Goal: Task Accomplishment & Management: Use online tool/utility

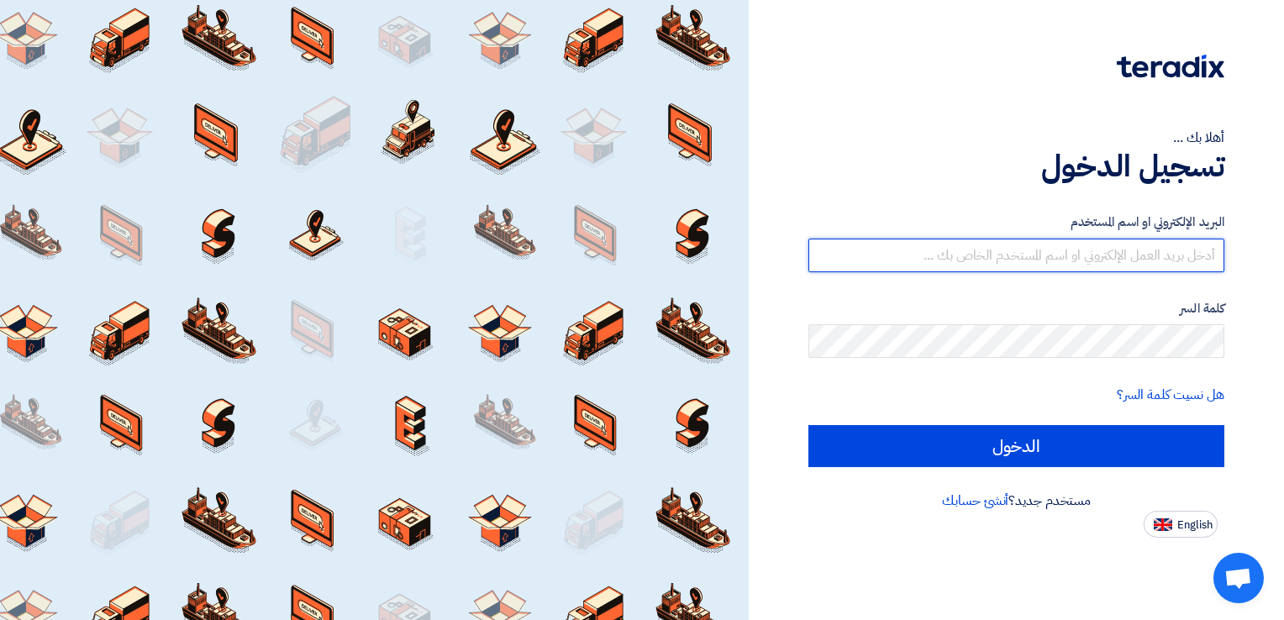
click at [992, 253] on input "text" at bounding box center [1017, 256] width 416 height 34
click at [1023, 247] on input "text" at bounding box center [1017, 256] width 416 height 34
type input "m"
drag, startPoint x: 1207, startPoint y: 258, endPoint x: 1284, endPoint y: 261, distance: 76.5
click at [1284, 261] on div "أهلا بك ... تسجيل الدخول البريد الإلكتروني او اسم المستخدم m كلمة السر هل نسيت …" at bounding box center [1016, 310] width 535 height 620
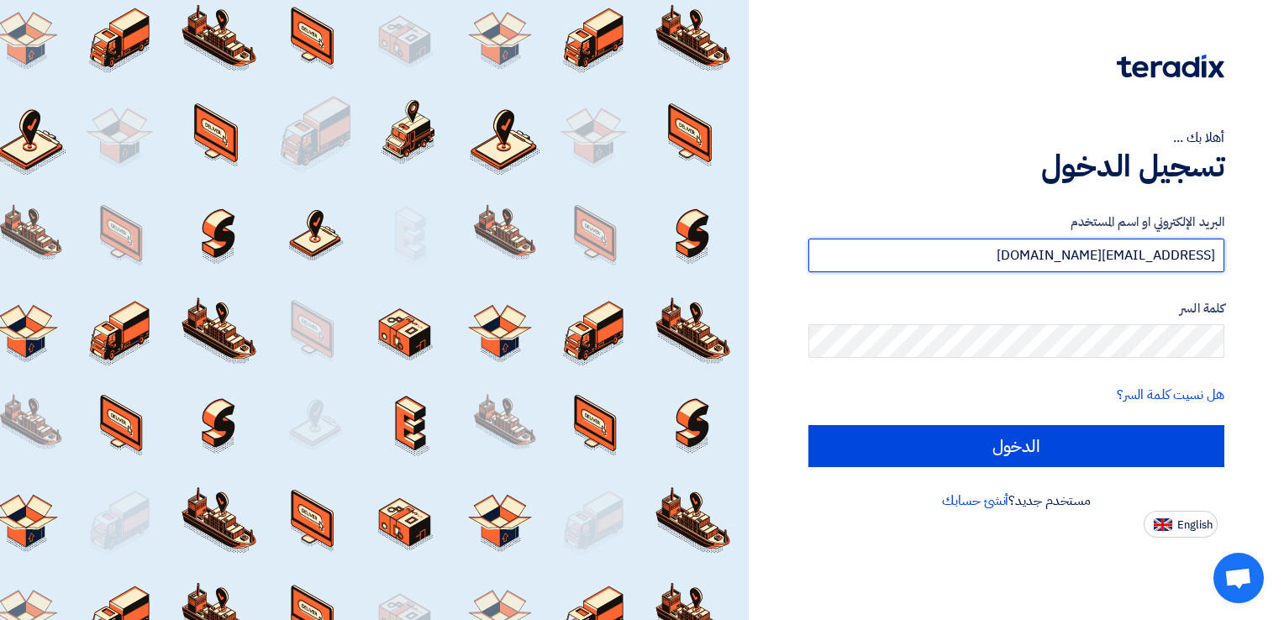
type input "[EMAIL_ADDRESS][DOMAIN_NAME]"
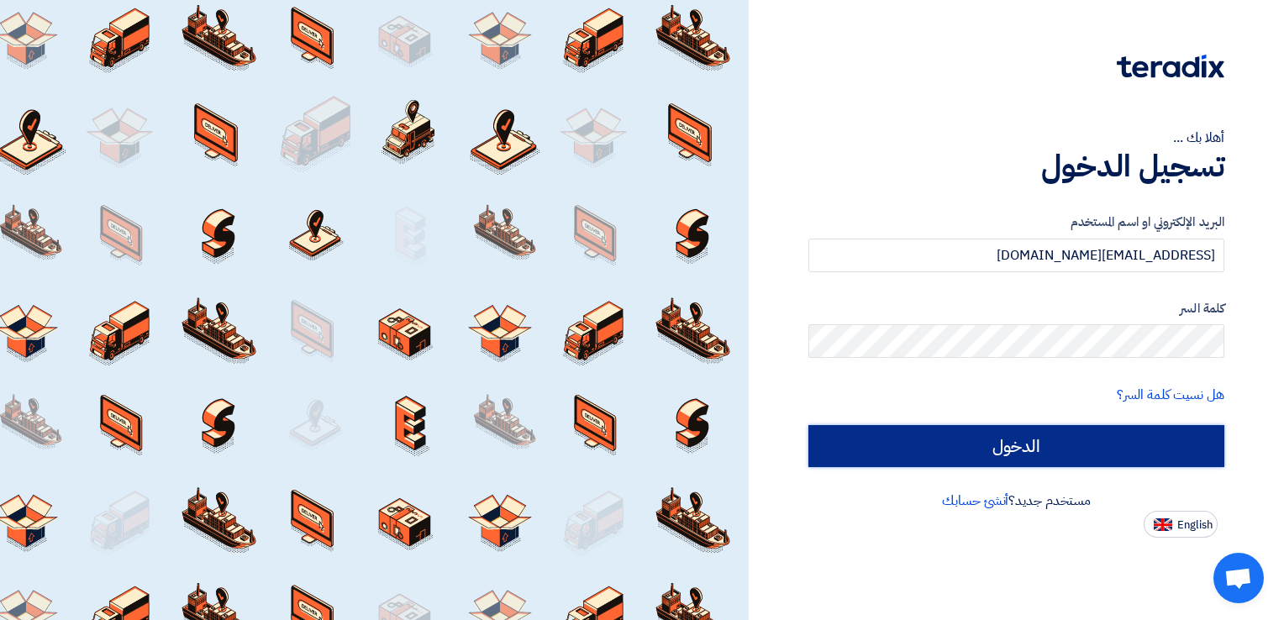
click at [1082, 436] on input "الدخول" at bounding box center [1017, 446] width 416 height 42
type input "Sign in"
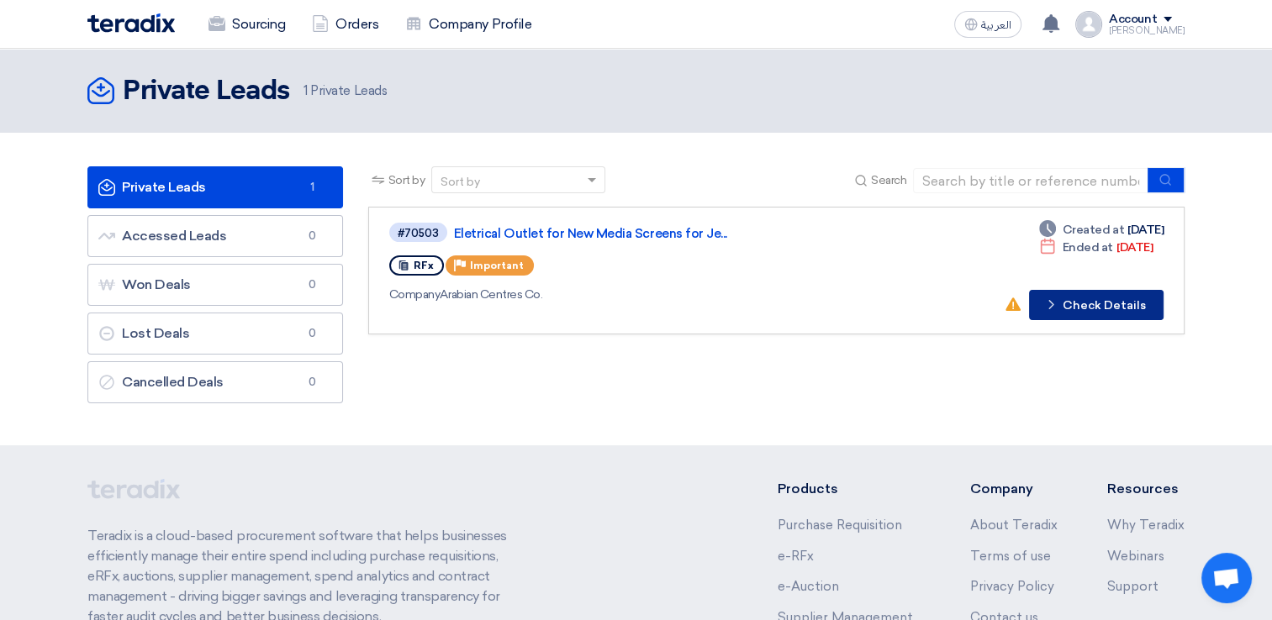
click at [1094, 304] on button "Check details Check Details" at bounding box center [1096, 305] width 134 height 30
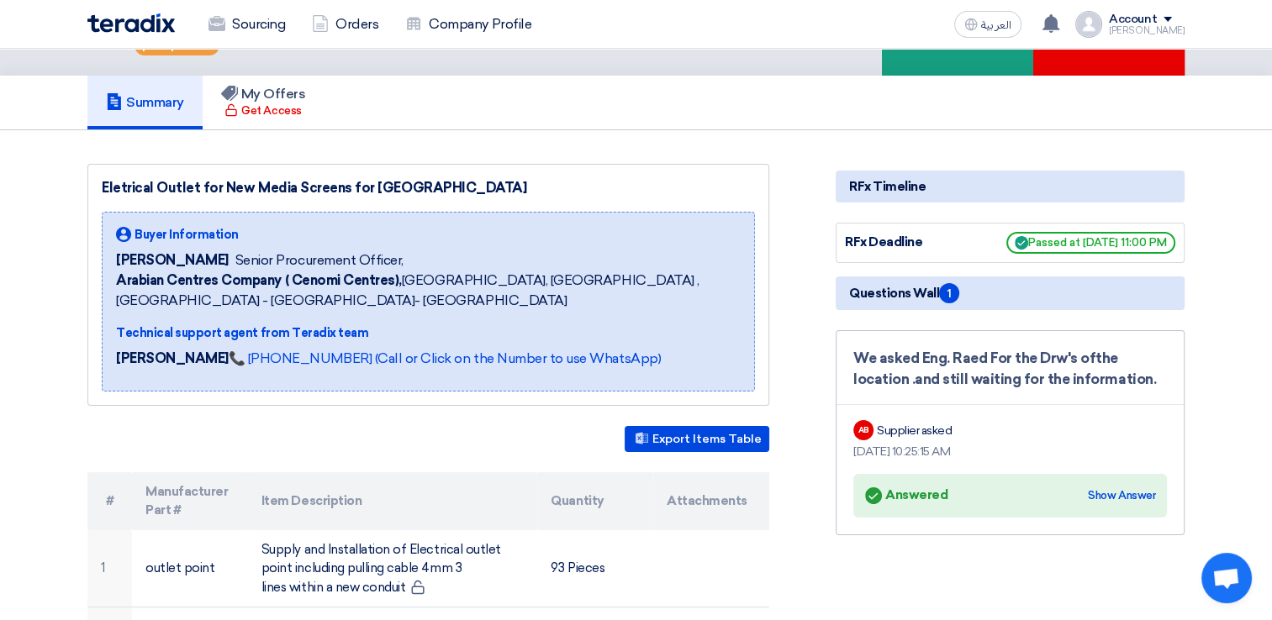
scroll to position [84, 0]
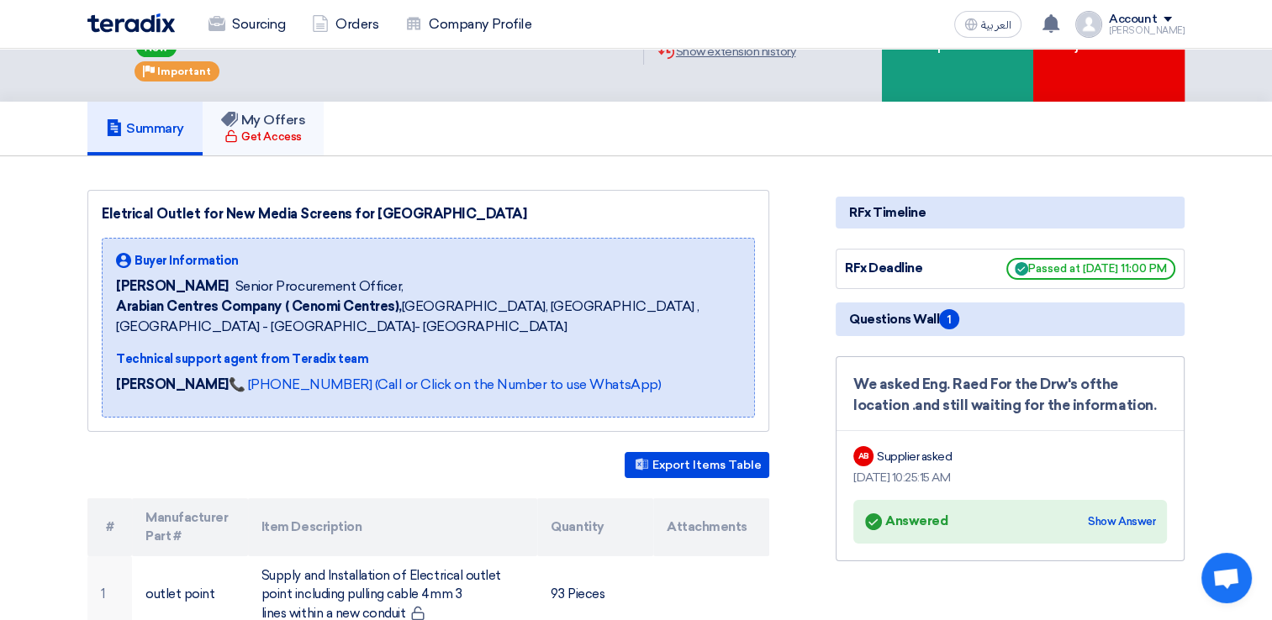
click at [272, 121] on h5 "My Offers" at bounding box center [263, 120] width 85 height 17
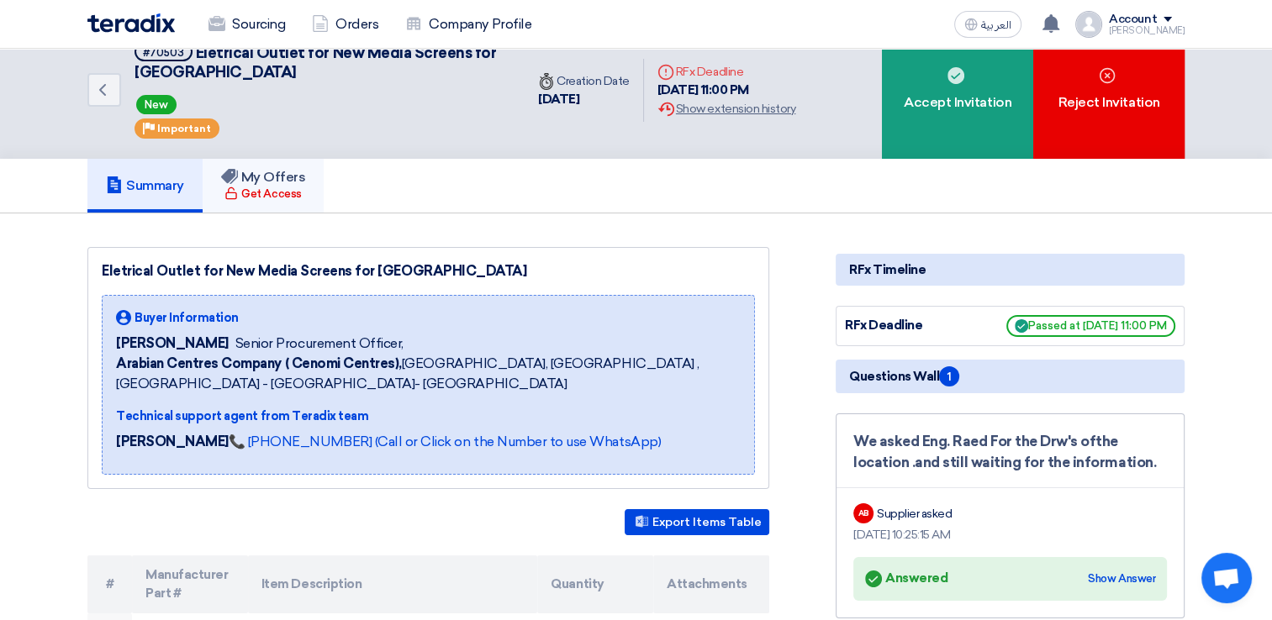
scroll to position [0, 0]
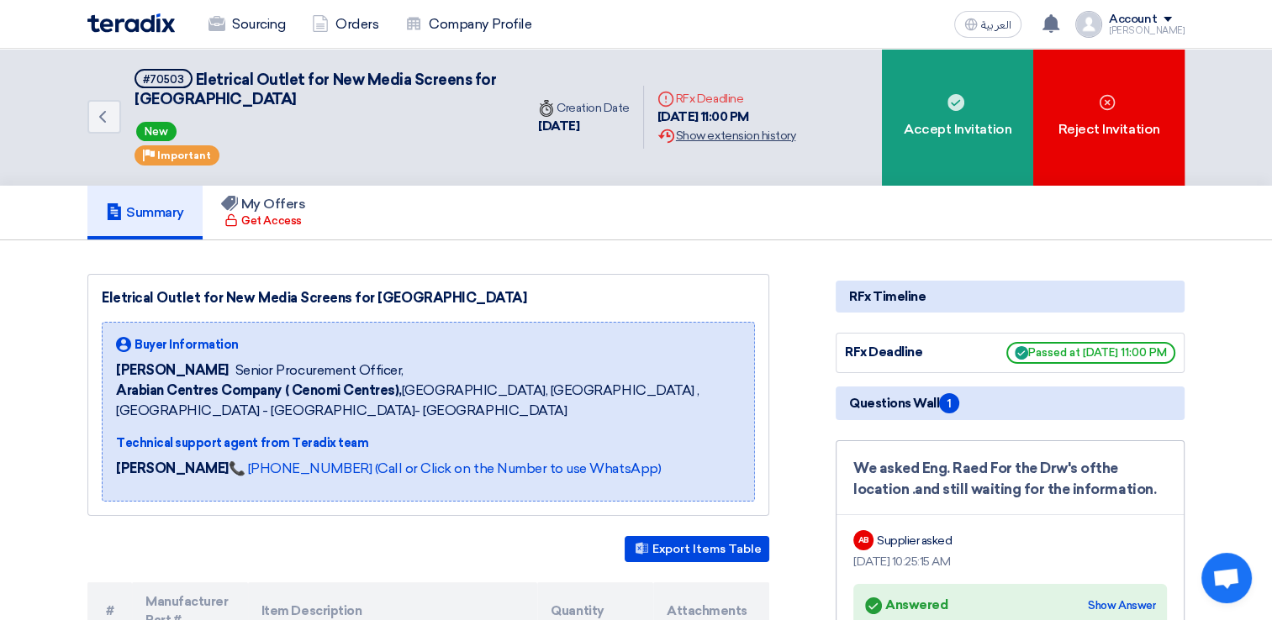
click at [707, 131] on div "Extension History Show extension history" at bounding box center [726, 136] width 138 height 18
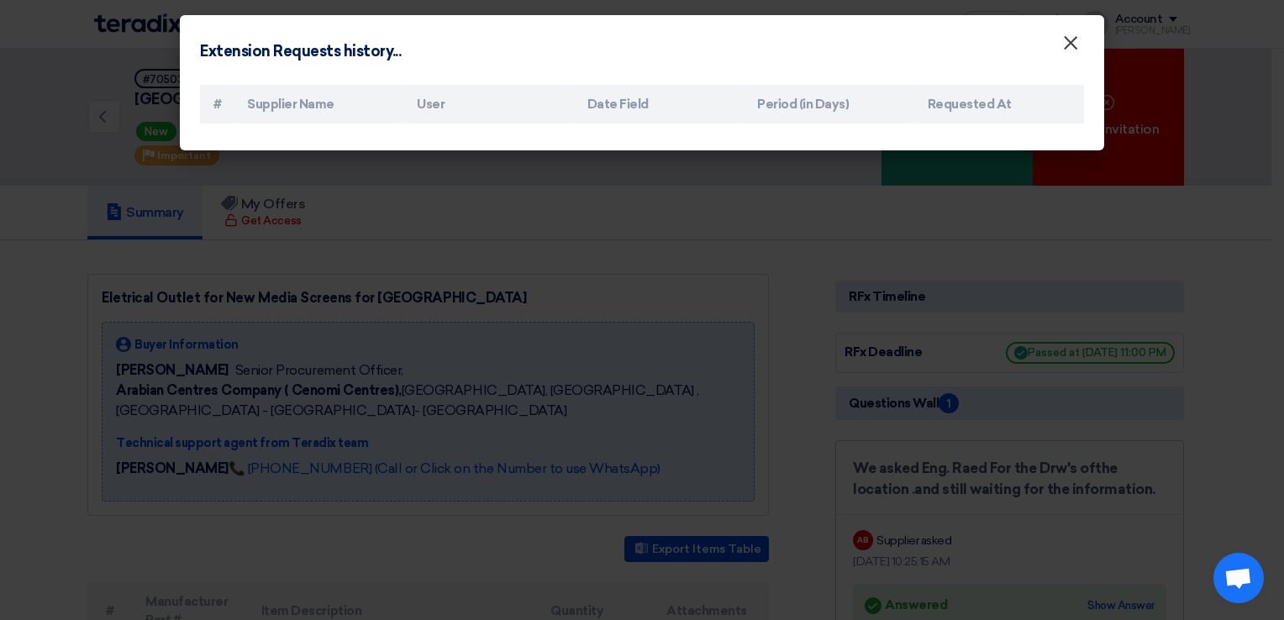
click at [1069, 47] on span "×" at bounding box center [1071, 47] width 17 height 34
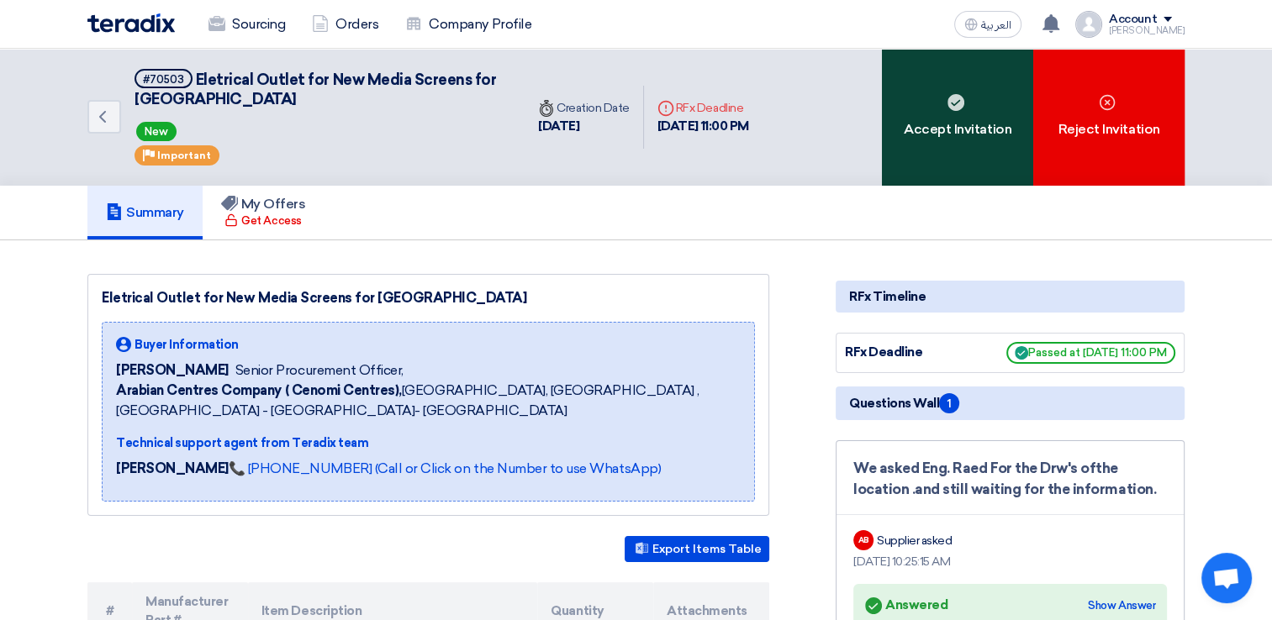
click at [988, 133] on div "Accept Invitation" at bounding box center [957, 117] width 151 height 137
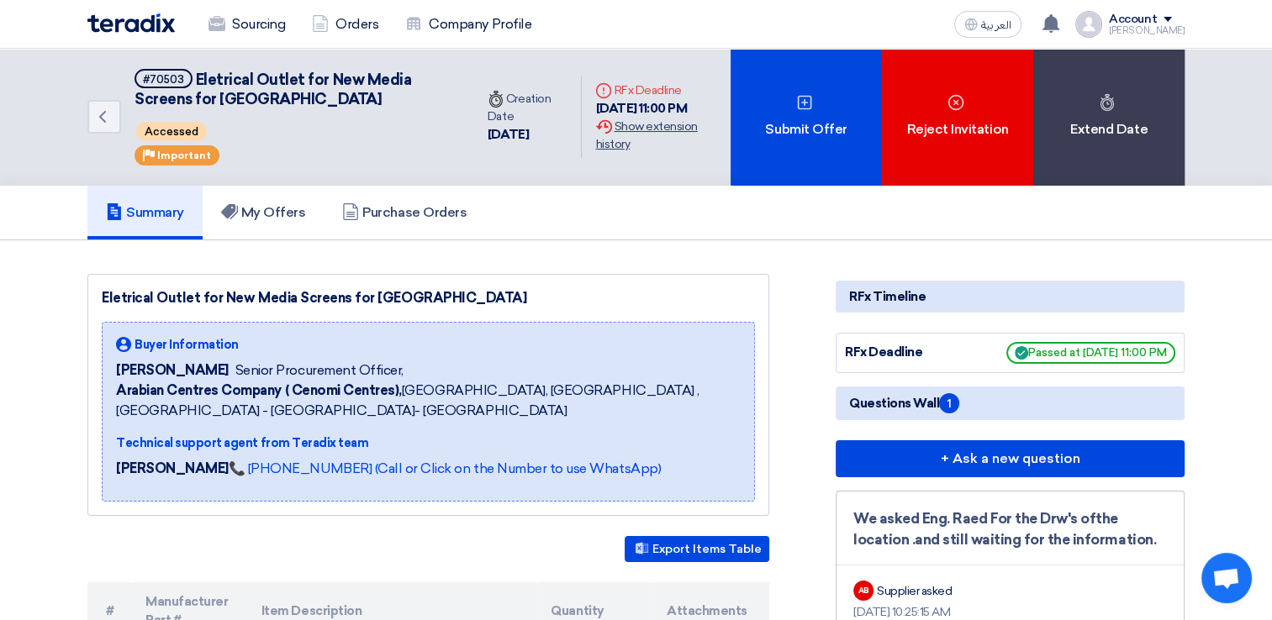
click at [661, 130] on div "Extension History Show extension history" at bounding box center [656, 135] width 122 height 35
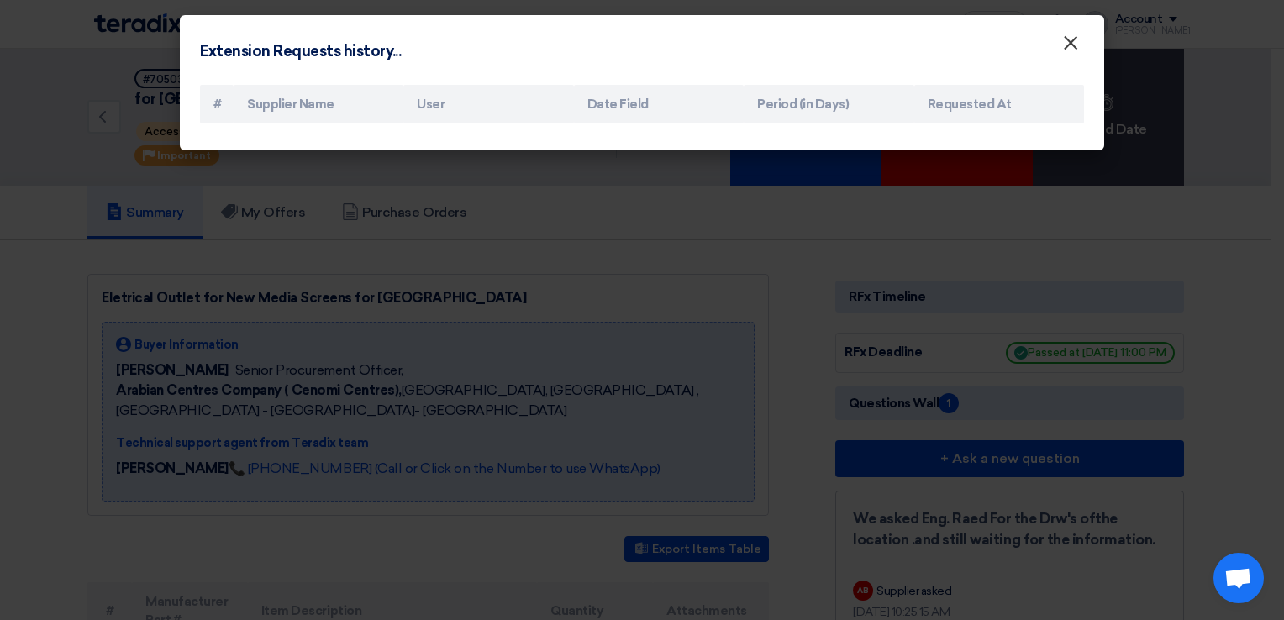
click at [1077, 50] on span "×" at bounding box center [1071, 47] width 17 height 34
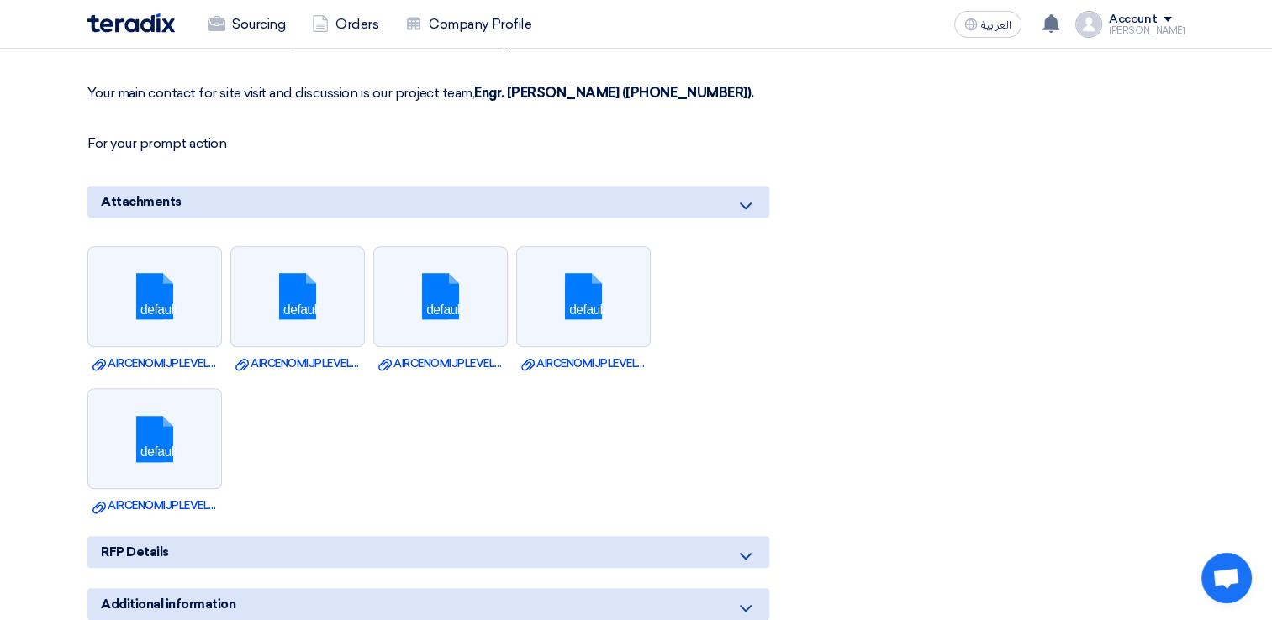
scroll to position [1261, 0]
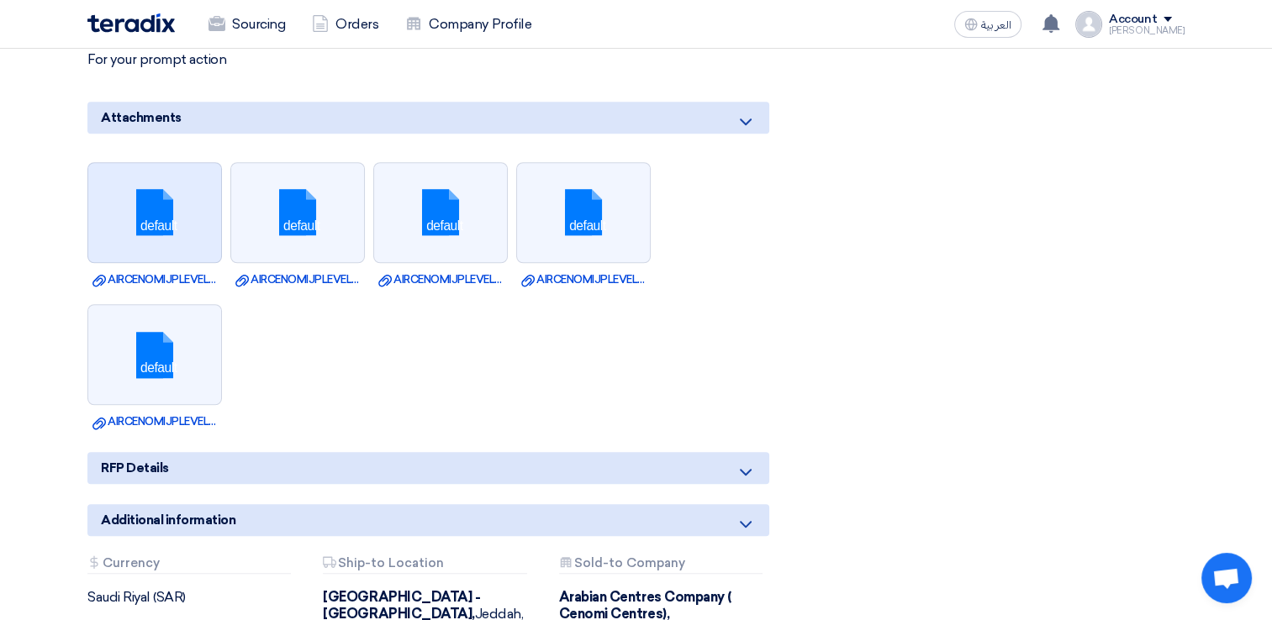
click at [187, 202] on link at bounding box center [155, 213] width 134 height 101
click at [722, 298] on ul "default Download file AIRCENOMIJPLEVEL_.dwg default Download file AIRCENOMIJPLE…" at bounding box center [428, 296] width 682 height 285
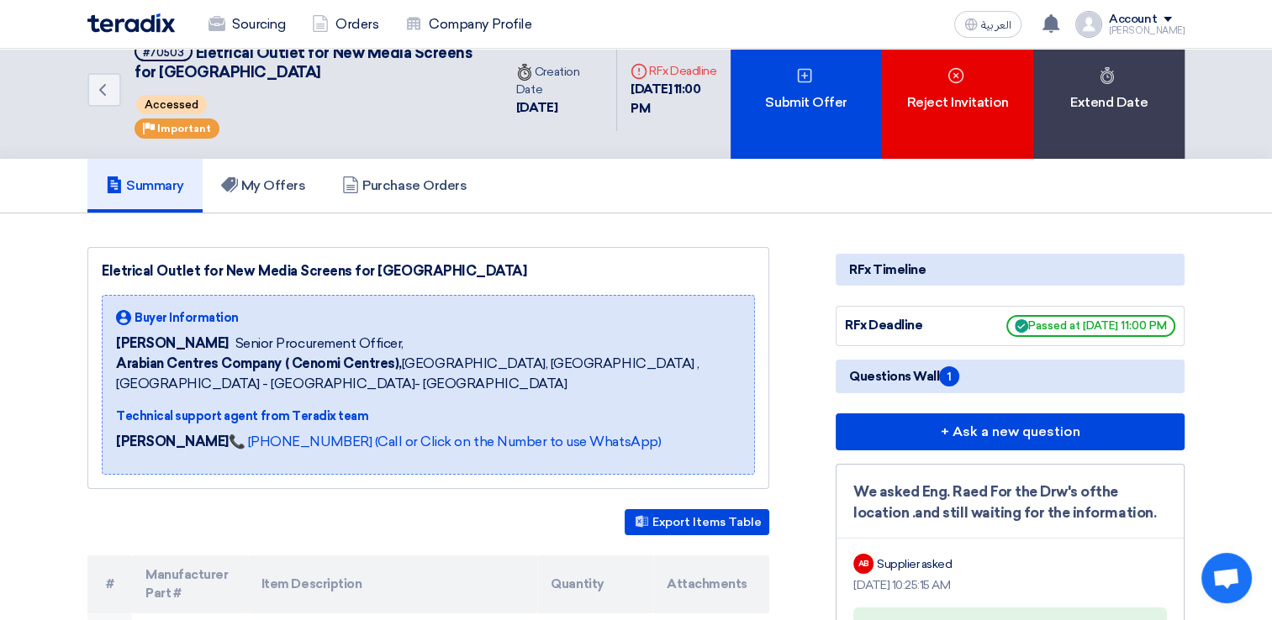
scroll to position [0, 0]
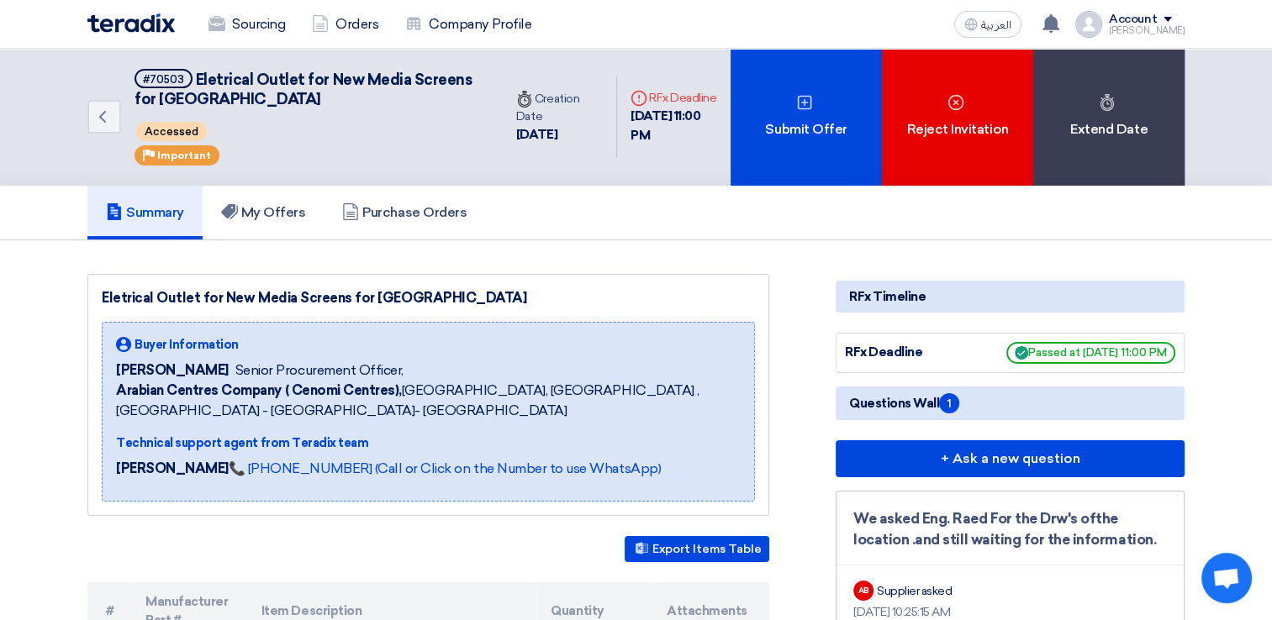
click at [916, 287] on div "RFx Timeline" at bounding box center [1010, 297] width 349 height 32
